Goal: Check status

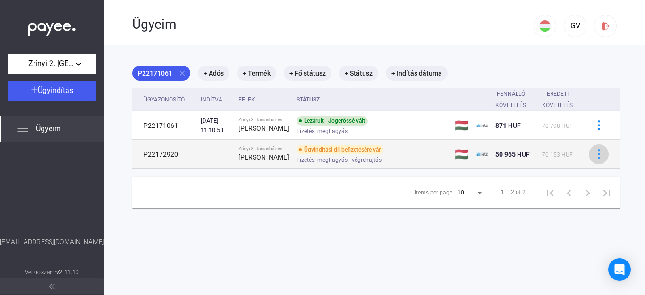
click at [594, 159] on img at bounding box center [599, 154] width 10 height 10
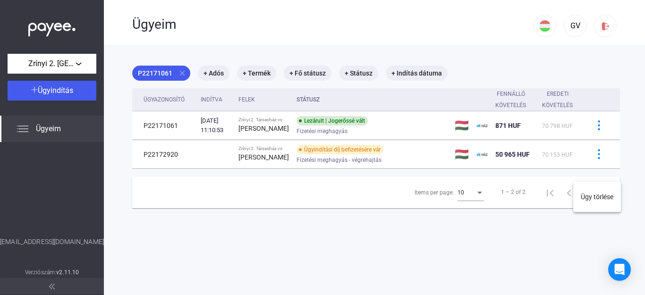
click at [335, 179] on div at bounding box center [322, 147] width 645 height 295
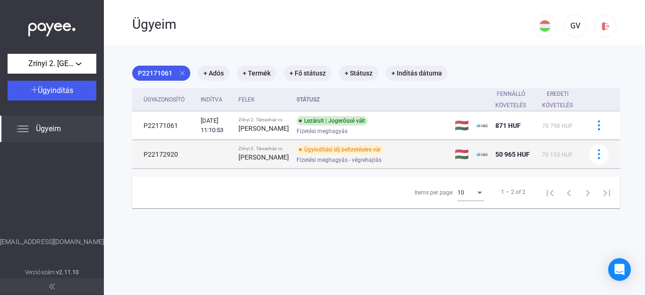
click at [174, 168] on td "P22172920" at bounding box center [164, 154] width 65 height 28
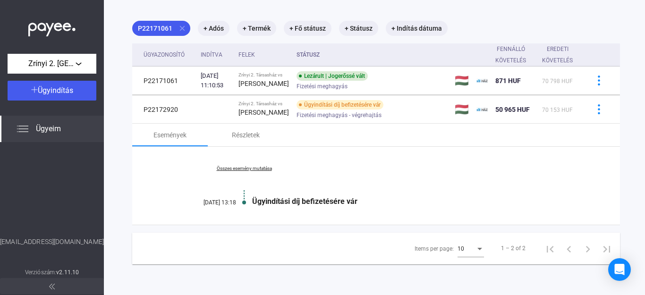
scroll to position [66, 0]
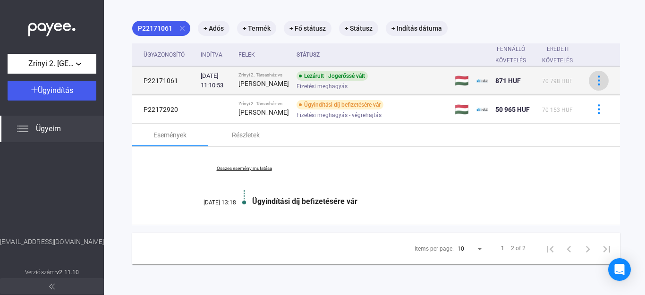
click at [594, 75] on img at bounding box center [599, 80] width 10 height 10
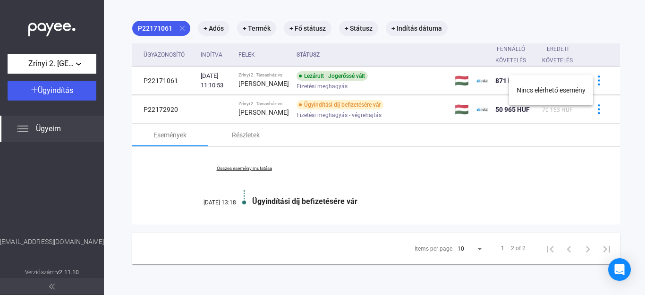
click at [213, 191] on div at bounding box center [322, 147] width 645 height 295
click at [241, 171] on link "Összes esemény mutatása" at bounding box center [243, 169] width 129 height 6
click at [251, 171] on link "Kevesebb esemény mutatása" at bounding box center [243, 169] width 129 height 6
click at [251, 171] on link "Összes esemény mutatása" at bounding box center [243, 169] width 129 height 6
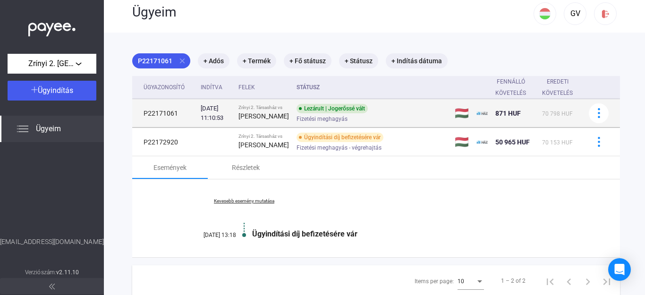
click at [256, 120] on strong "[PERSON_NAME]" at bounding box center [263, 116] width 50 height 8
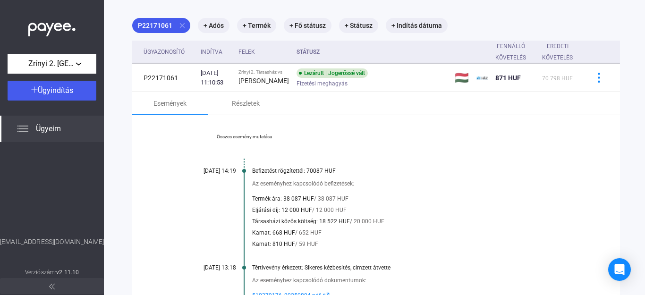
scroll to position [66, 0]
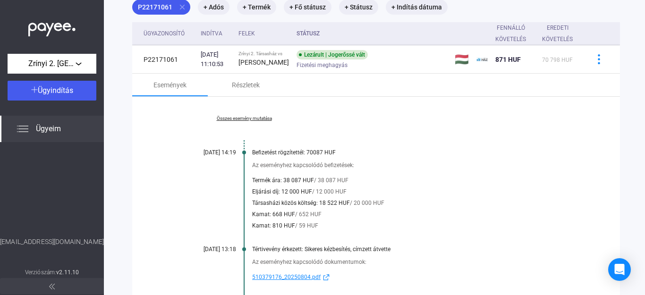
click at [256, 121] on link "Összes esemény mutatása" at bounding box center [243, 119] width 129 height 6
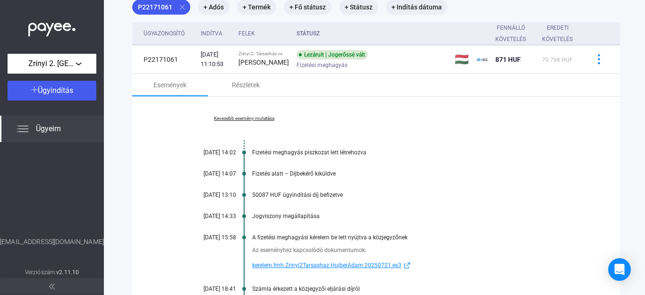
click at [256, 121] on link "Kevesebb esemény mutatása" at bounding box center [243, 119] width 129 height 6
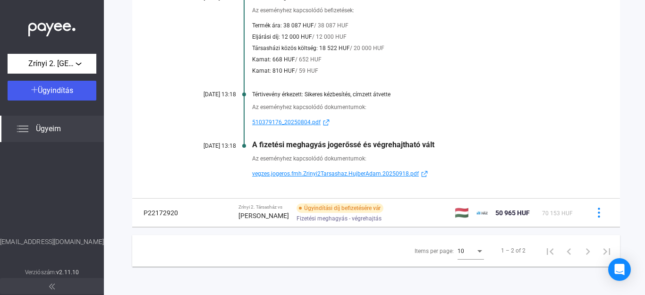
scroll to position [244, 0]
click at [299, 117] on span "510379176_20250804.pdf" at bounding box center [286, 122] width 68 height 11
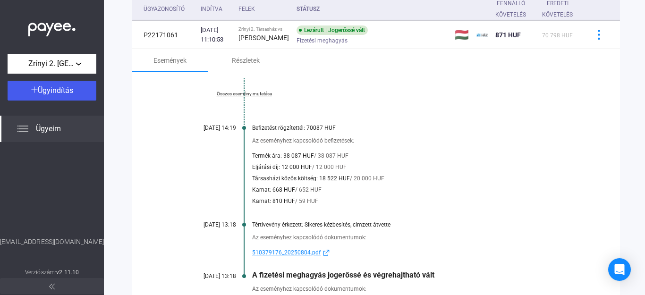
scroll to position [83, 0]
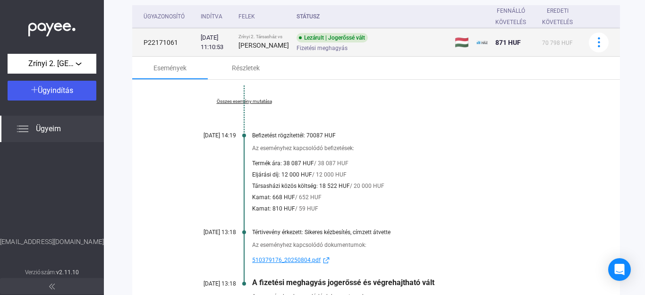
click at [339, 49] on div "Lezárult | Jogerőssé vált Fizetési meghagyás" at bounding box center [371, 42] width 151 height 18
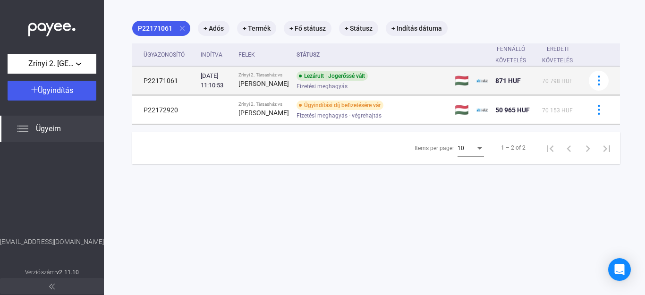
scroll to position [45, 0]
click at [594, 85] on img at bounding box center [599, 80] width 10 height 10
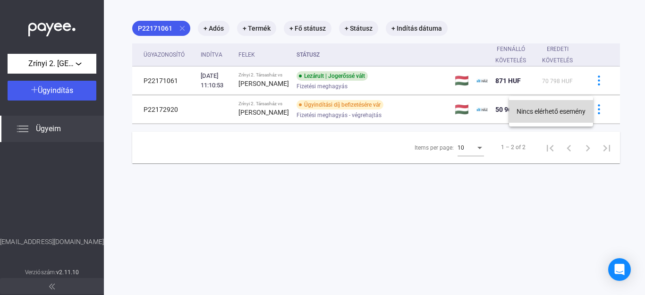
click at [563, 111] on button "Nincs elérhető esemény" at bounding box center [551, 111] width 84 height 23
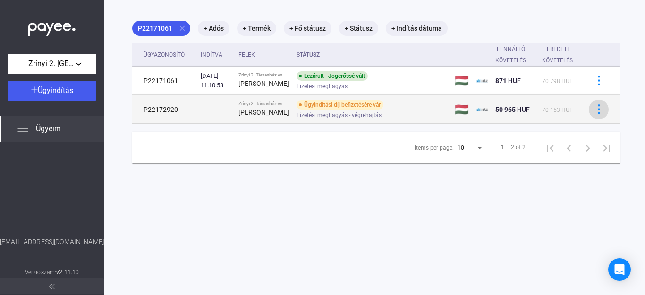
click at [594, 114] on img at bounding box center [599, 109] width 10 height 10
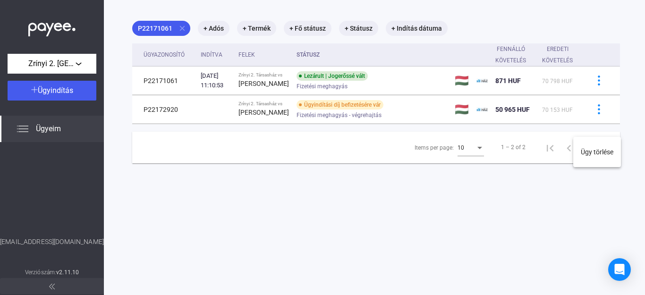
click at [315, 136] on div at bounding box center [322, 147] width 645 height 295
